Goal: Use online tool/utility: Use online tool/utility

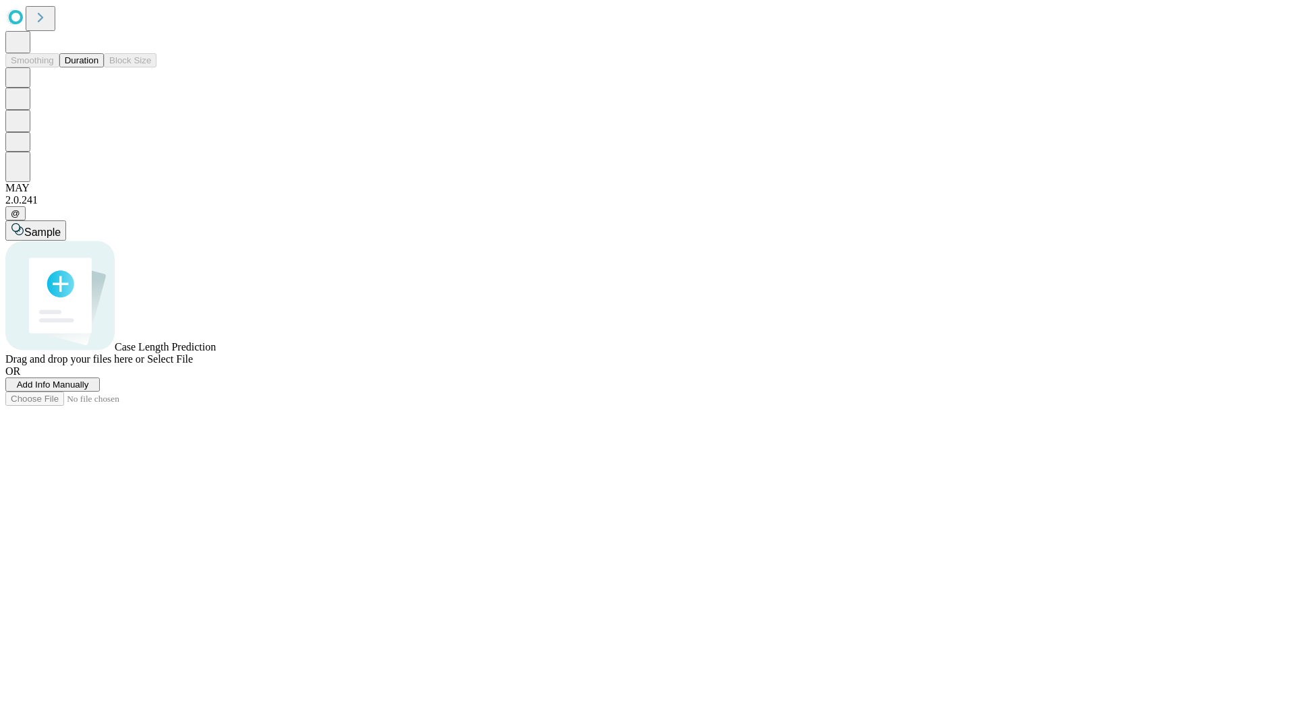
click at [98, 67] on button "Duration" at bounding box center [81, 60] width 45 height 14
click at [193, 365] on span "Select File" at bounding box center [170, 358] width 46 height 11
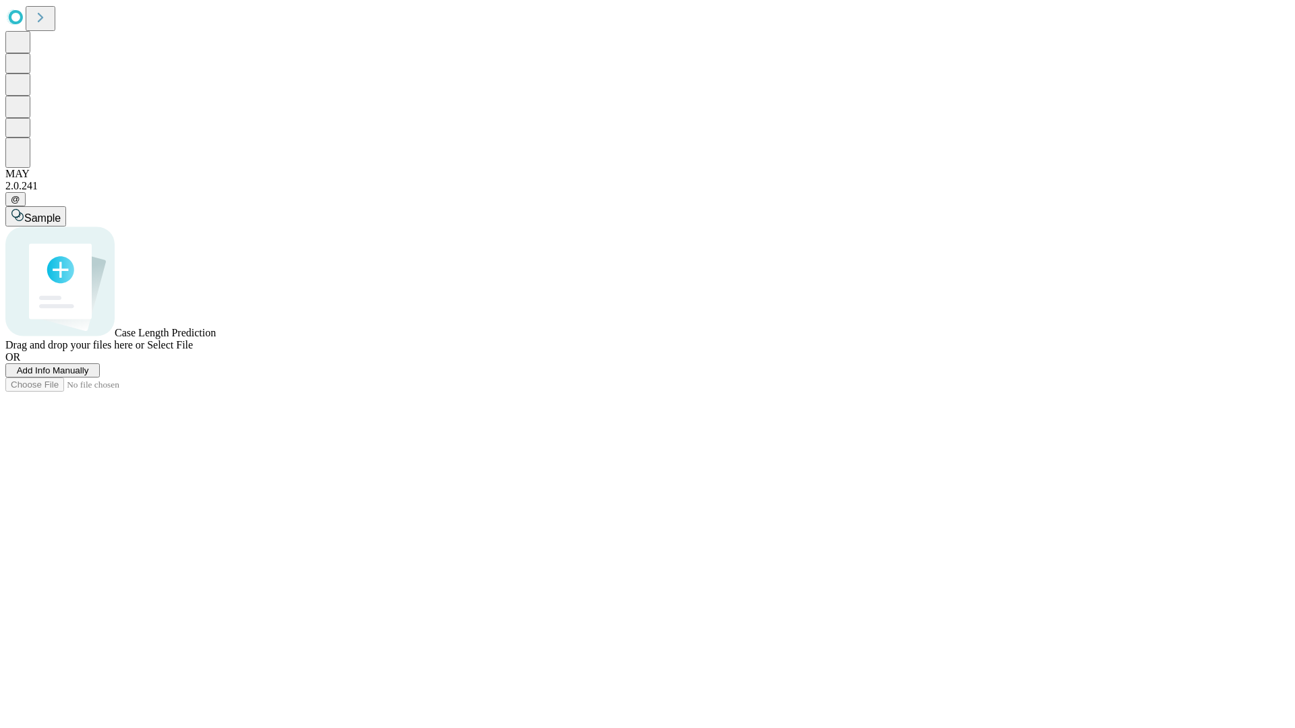
click at [193, 351] on span "Select File" at bounding box center [170, 344] width 46 height 11
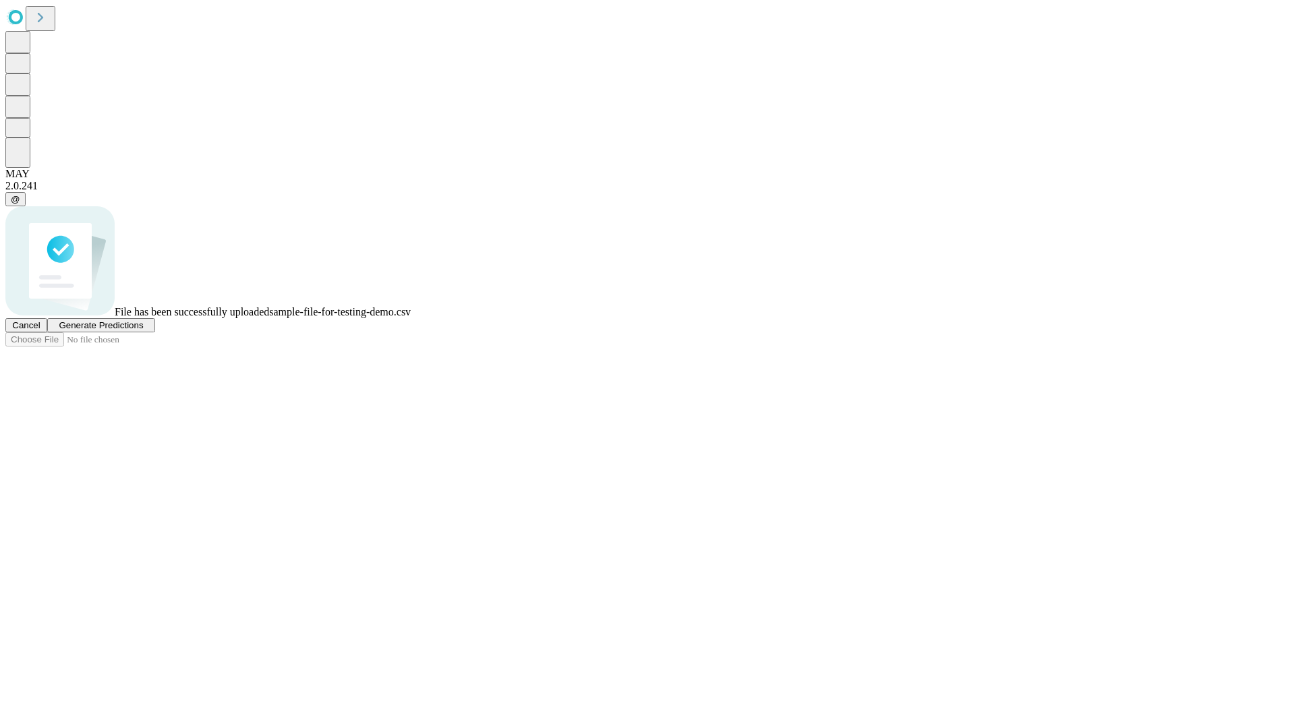
click at [143, 331] on span "Generate Predictions" at bounding box center [101, 325] width 84 height 10
